Goal: Navigation & Orientation: Find specific page/section

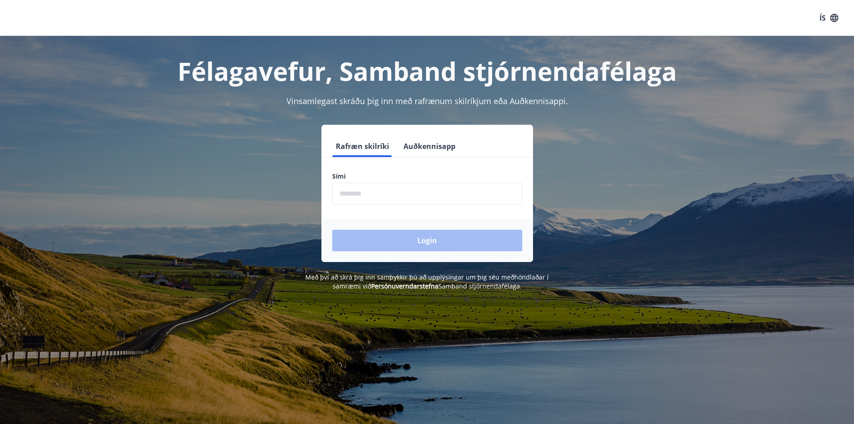
click at [382, 195] on input "phone" at bounding box center [427, 193] width 190 height 22
type input "********"
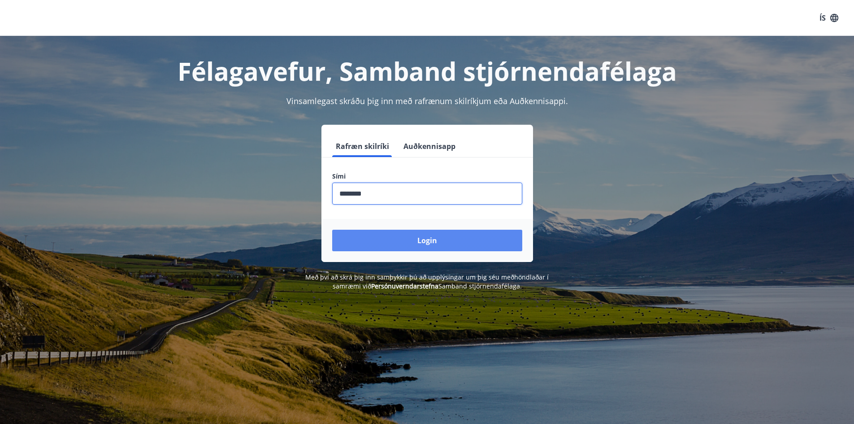
click at [376, 237] on button "Login" at bounding box center [427, 240] width 190 height 22
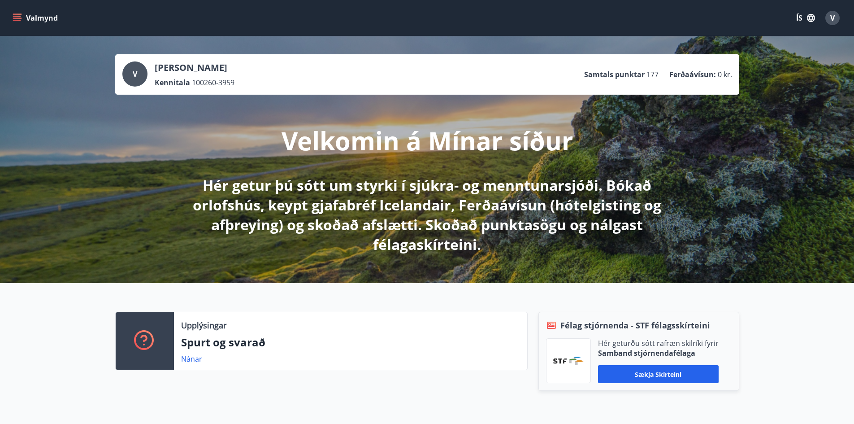
click at [17, 17] on icon "menu" at bounding box center [17, 17] width 9 height 9
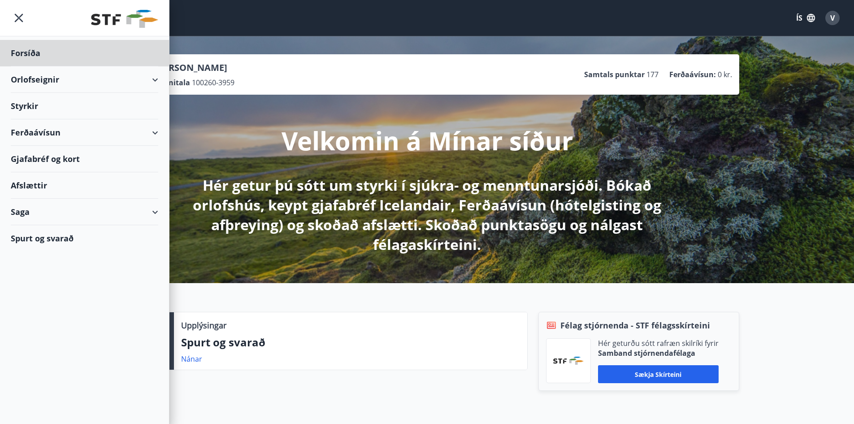
click at [26, 104] on div "Styrkir" at bounding box center [84, 106] width 147 height 26
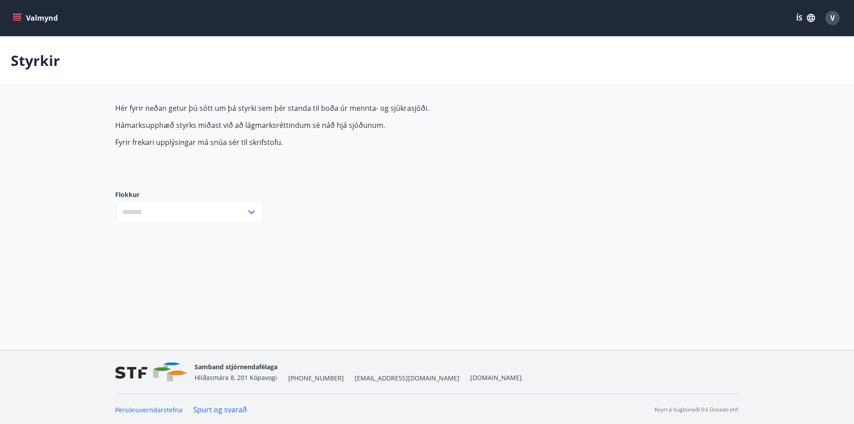
type input "***"
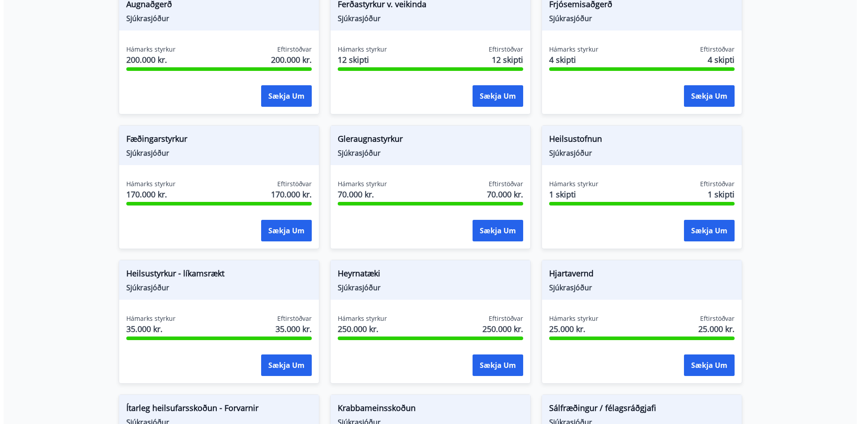
scroll to position [247, 0]
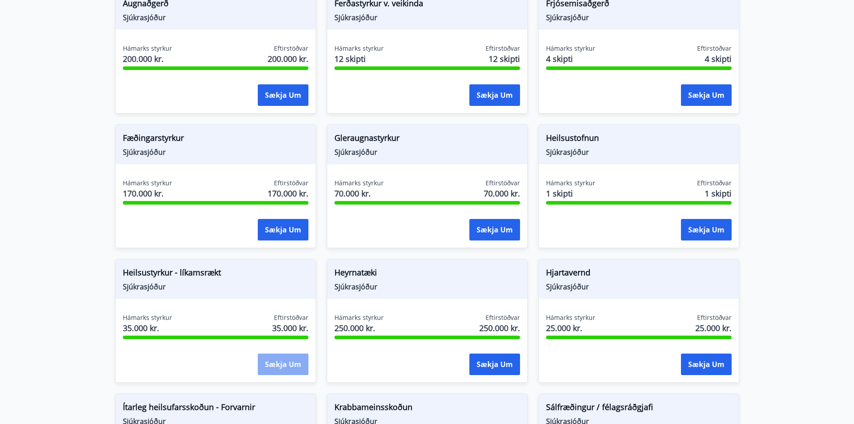
click at [275, 367] on button "Sækja um" at bounding box center [283, 364] width 51 height 22
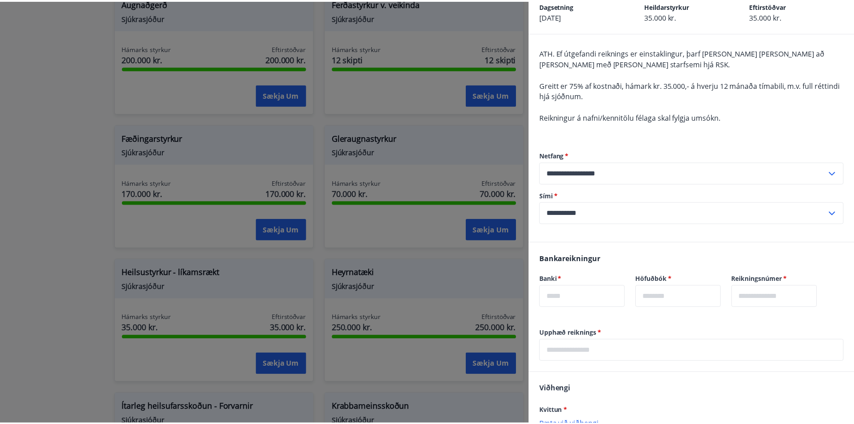
scroll to position [0, 0]
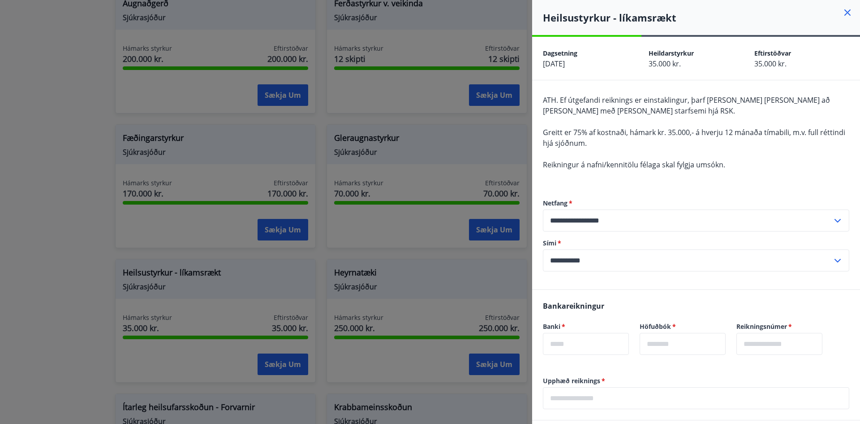
click at [51, 236] on div at bounding box center [430, 212] width 860 height 424
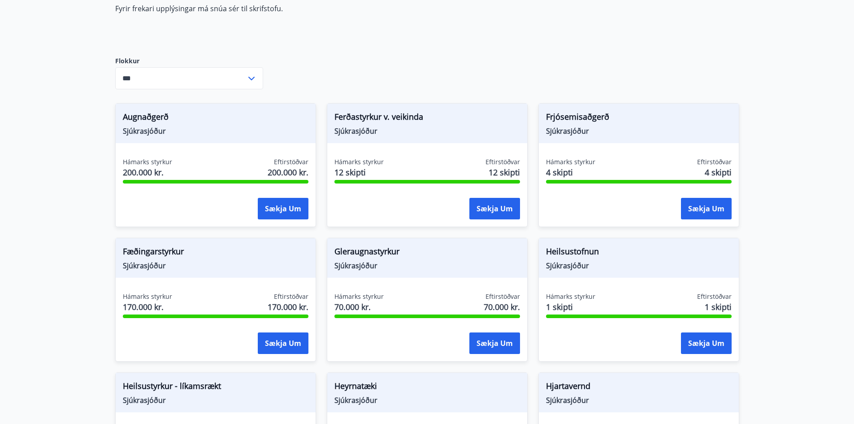
scroll to position [112, 0]
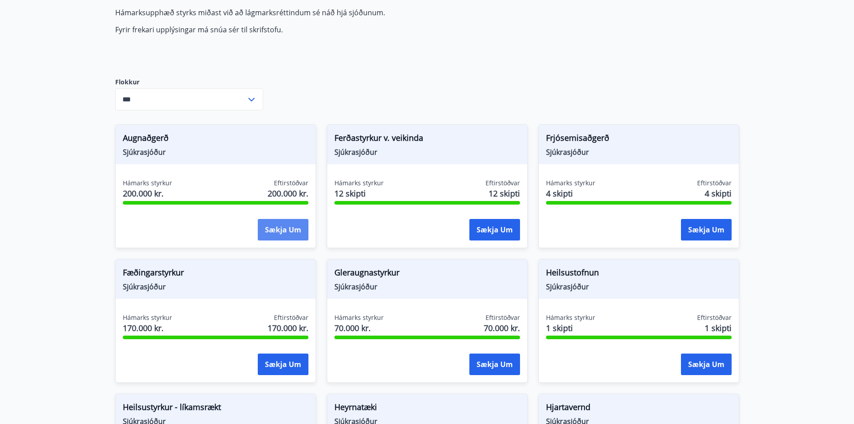
click at [285, 234] on button "Sækja um" at bounding box center [283, 230] width 51 height 22
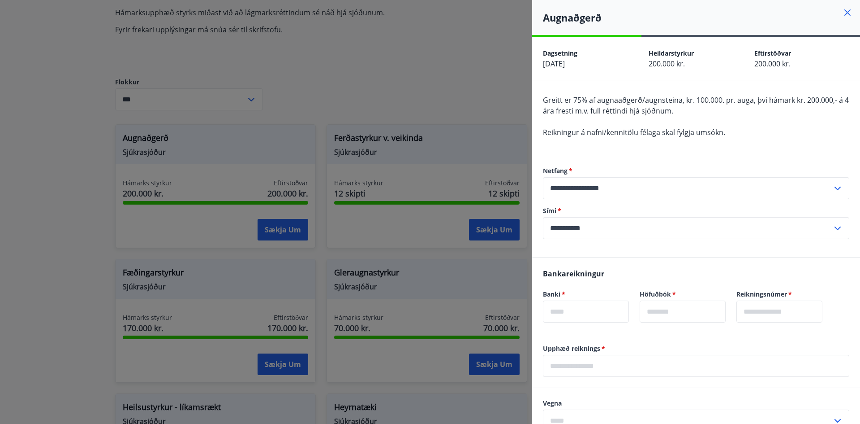
click at [15, 216] on div at bounding box center [430, 212] width 860 height 424
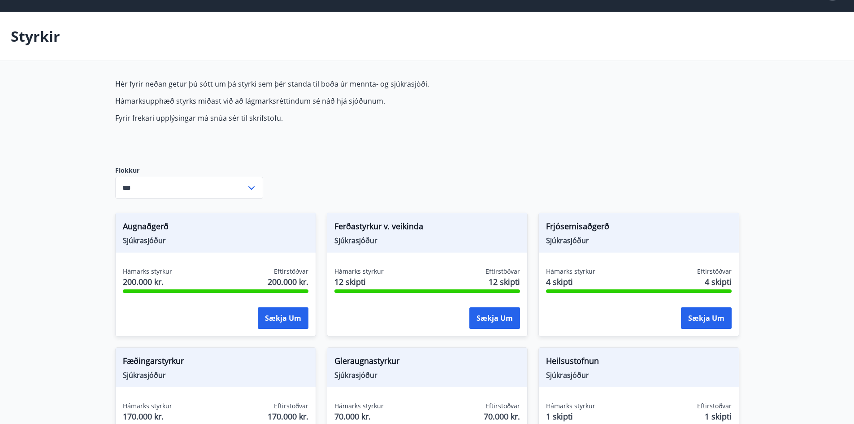
scroll to position [0, 0]
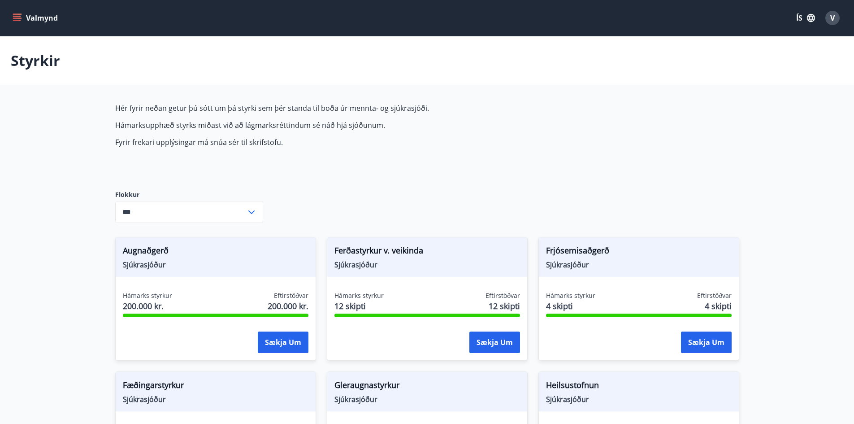
click at [16, 15] on icon "menu" at bounding box center [17, 17] width 9 height 9
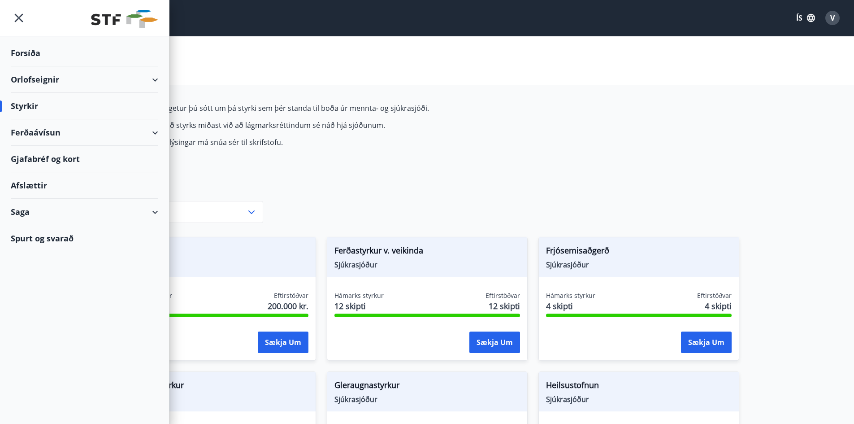
click at [42, 131] on div "Ferðaávísun" at bounding box center [84, 132] width 147 height 26
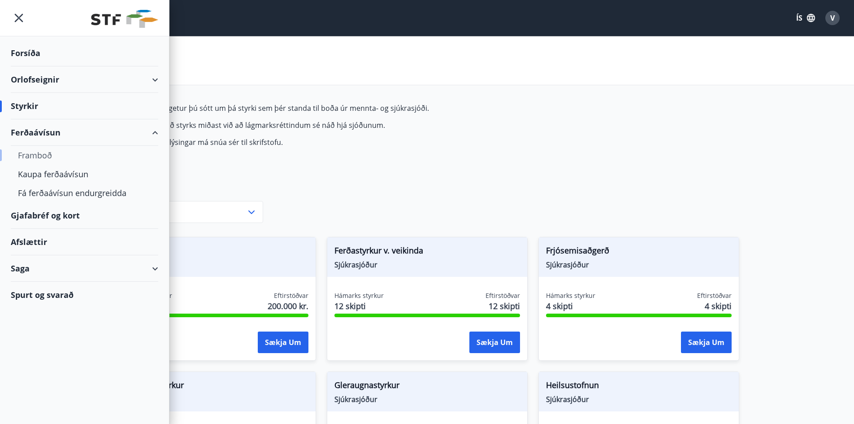
click at [33, 155] on div "Framboð" at bounding box center [84, 155] width 133 height 19
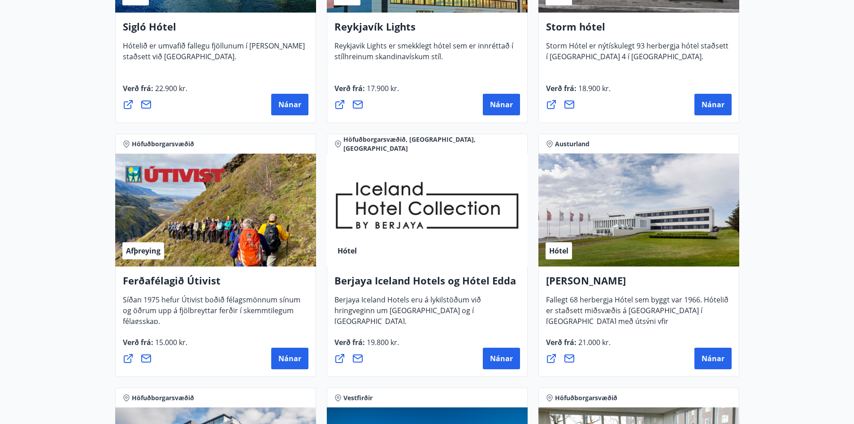
scroll to position [762, 0]
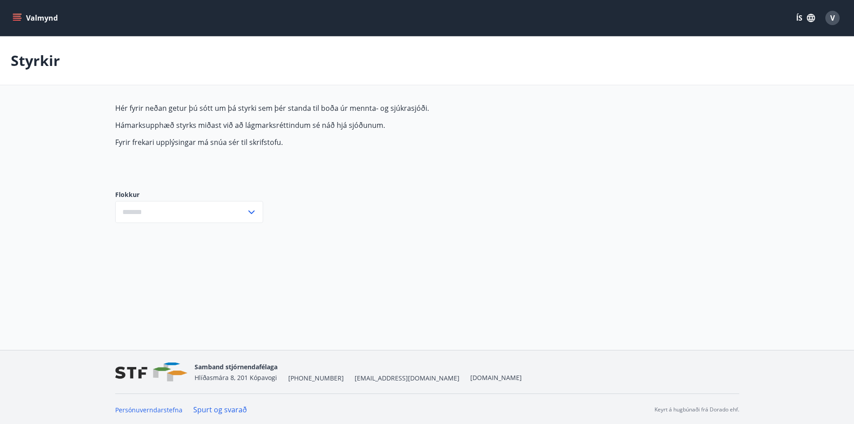
type input "***"
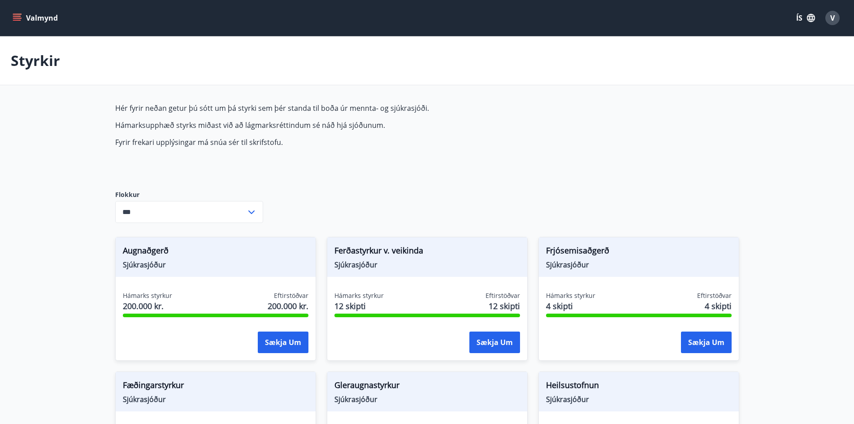
click at [16, 19] on icon "menu" at bounding box center [17, 17] width 9 height 9
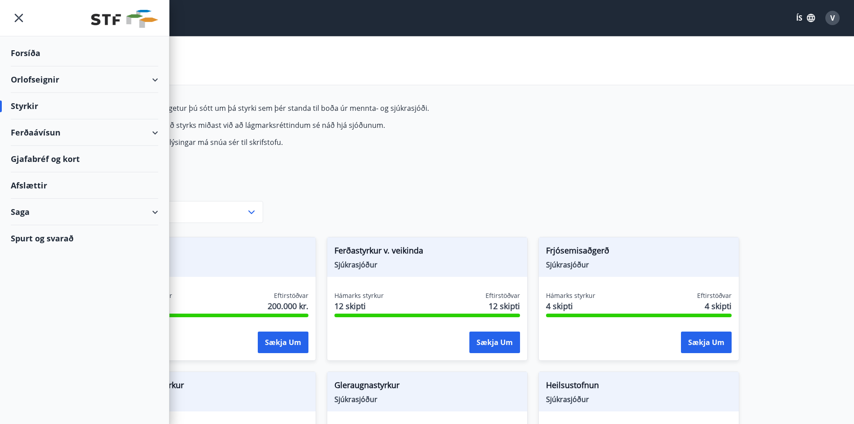
click at [30, 186] on div "Afslættir" at bounding box center [84, 185] width 147 height 26
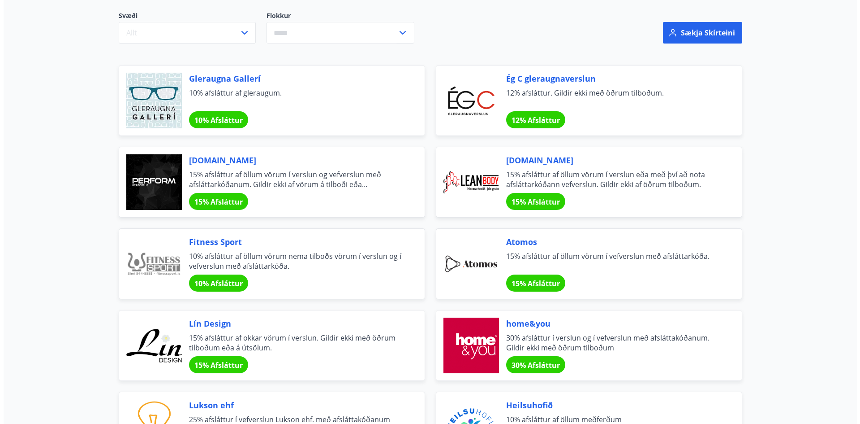
scroll to position [9, 0]
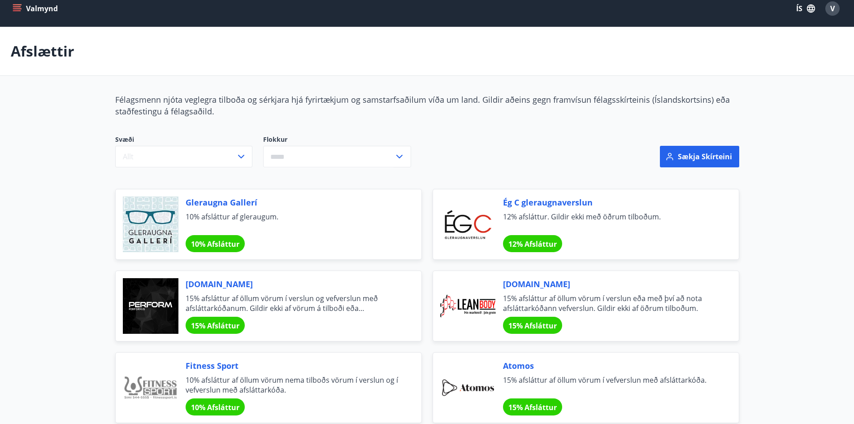
click at [523, 282] on span "Leanbody.is" at bounding box center [610, 284] width 214 height 12
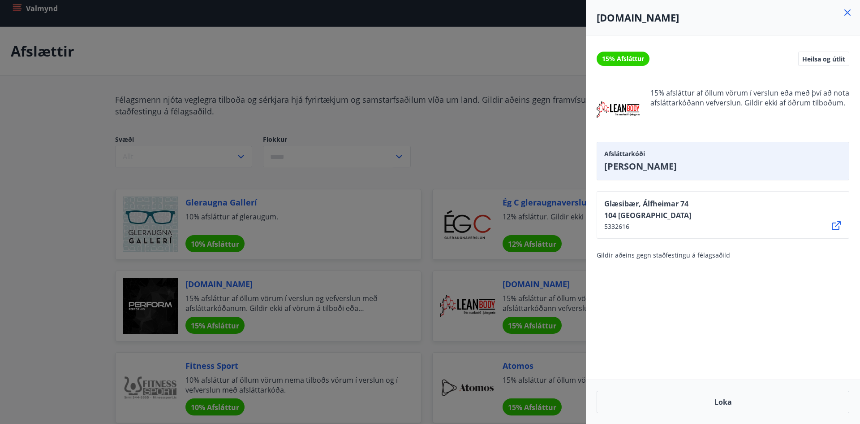
click at [47, 138] on div at bounding box center [430, 212] width 860 height 424
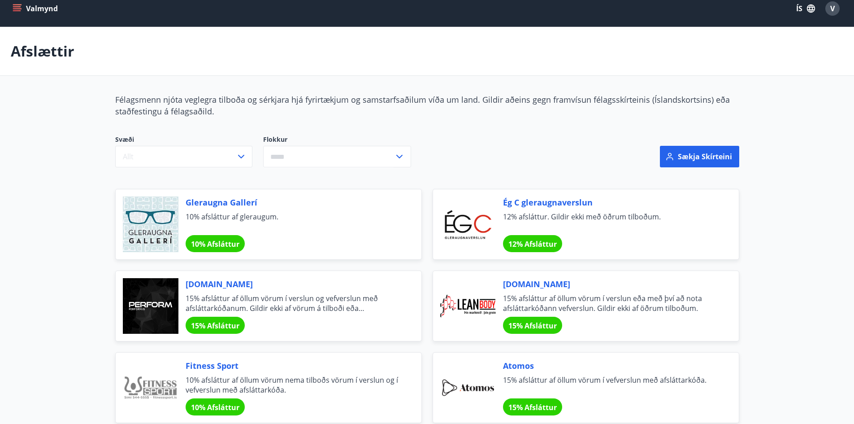
click at [16, 10] on icon "menu" at bounding box center [17, 10] width 8 height 1
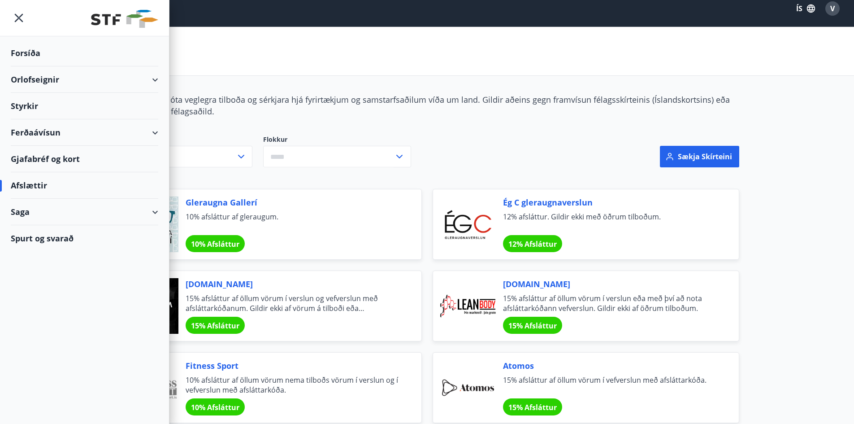
click at [53, 155] on div "Gjafabréf og kort" at bounding box center [84, 159] width 147 height 26
click at [821, 73] on div "Afslættir" at bounding box center [427, 51] width 854 height 49
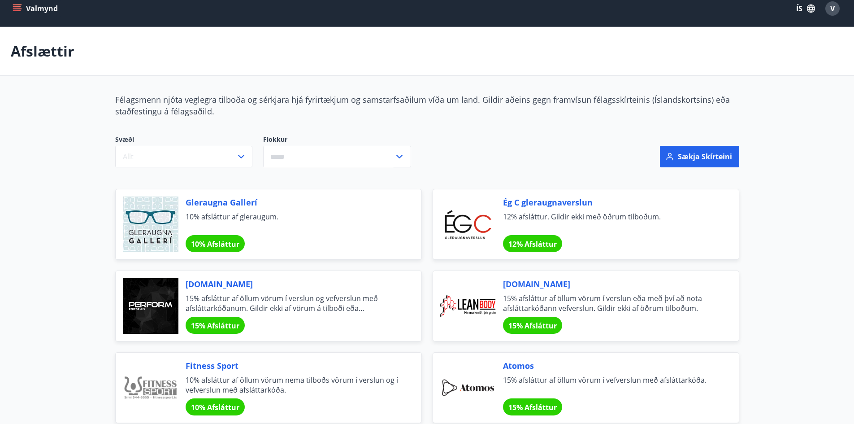
click at [833, 11] on span "V" at bounding box center [832, 9] width 4 height 10
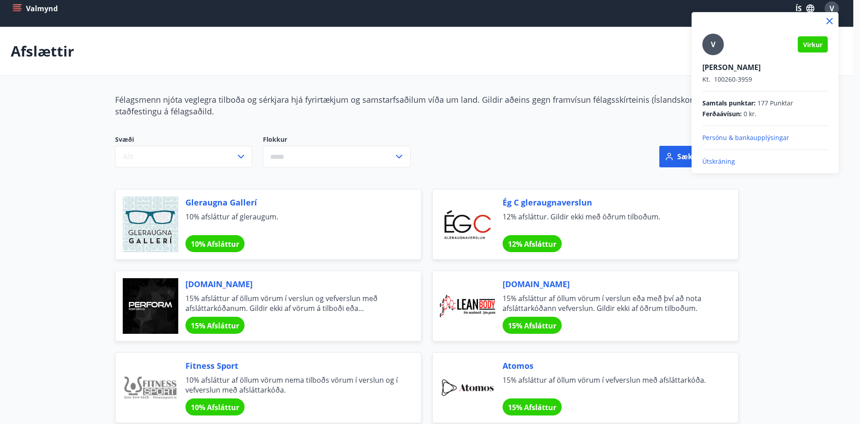
click at [728, 160] on p "Útskráning" at bounding box center [765, 161] width 125 height 9
